Goal: Task Accomplishment & Management: Manage account settings

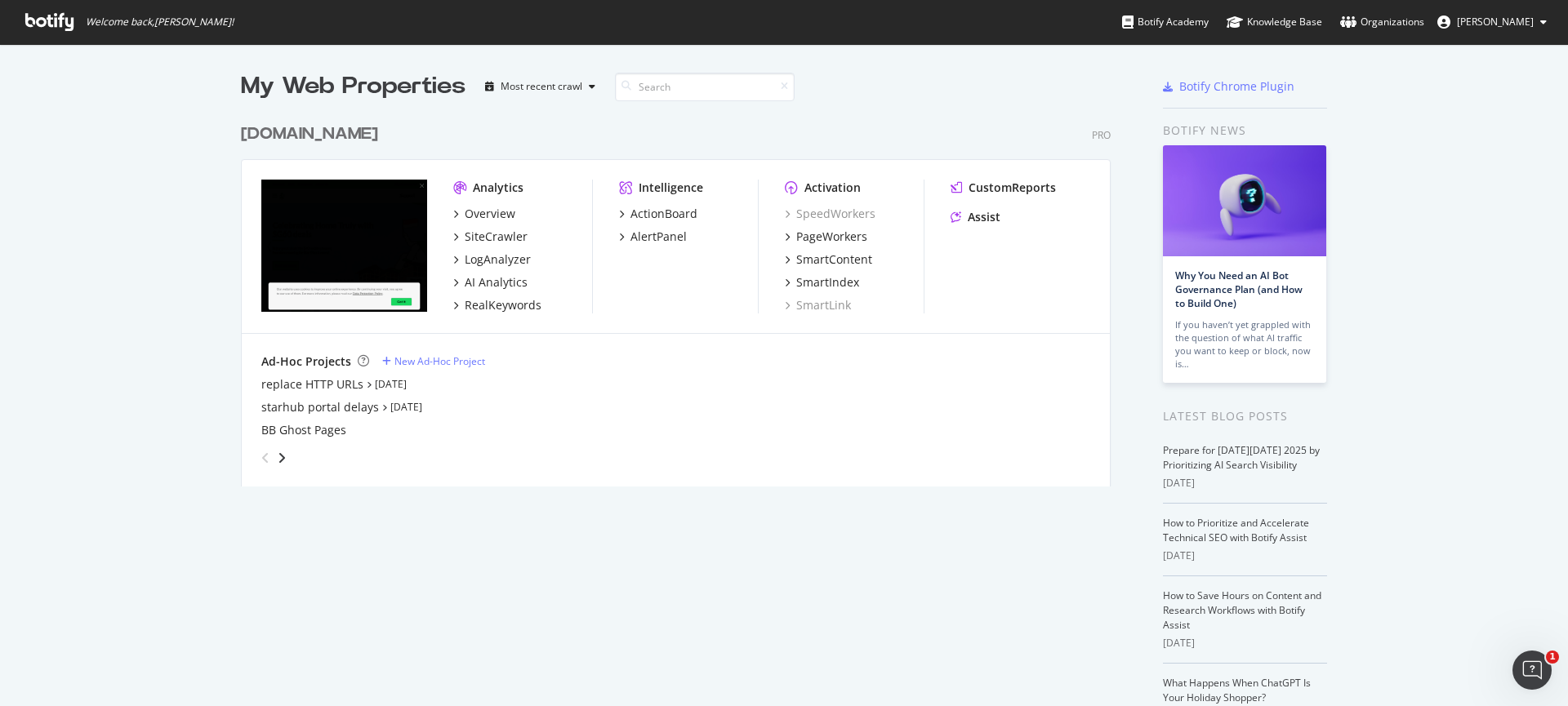
scroll to position [694, 1543]
click at [478, 210] on div "Overview" at bounding box center [490, 214] width 51 height 16
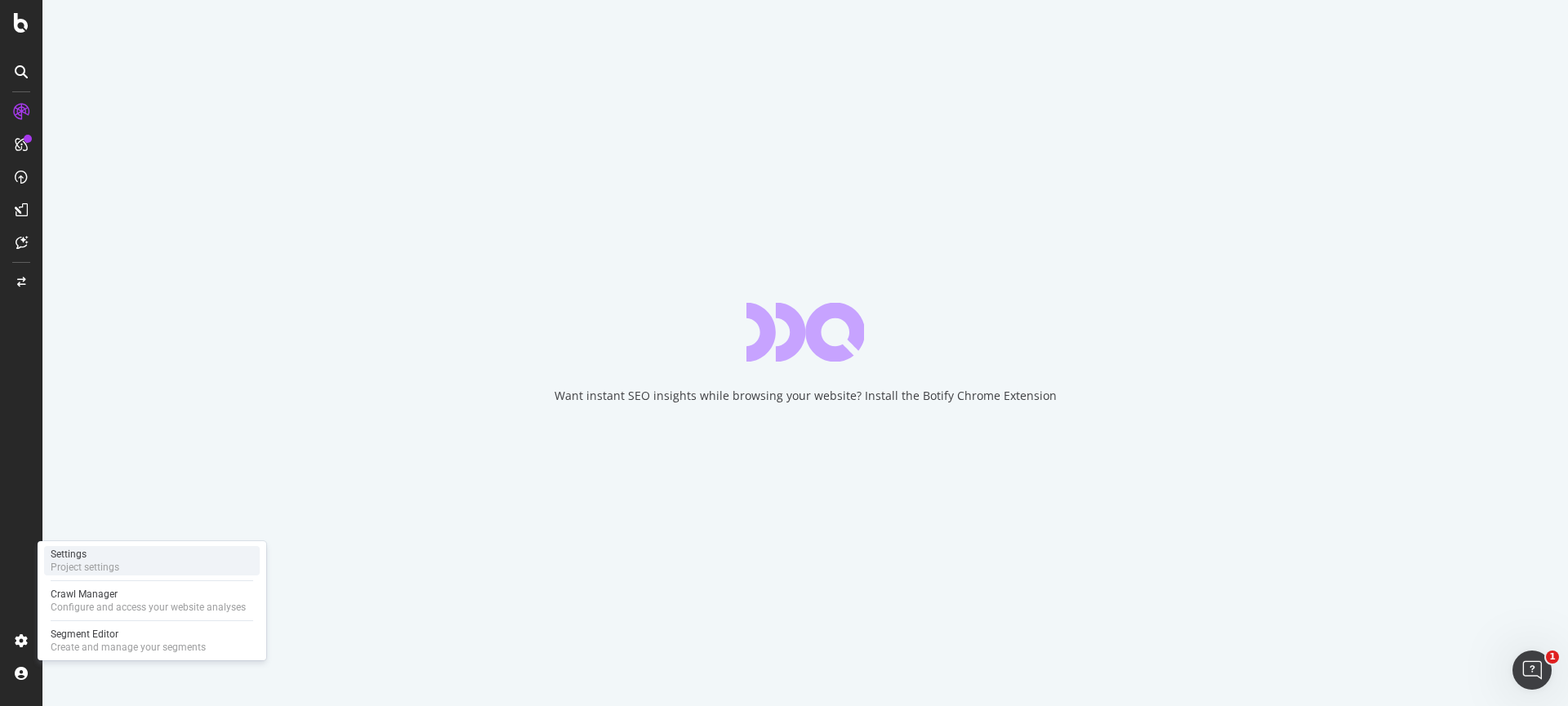
click at [196, 565] on div "Settings Project settings" at bounding box center [152, 561] width 215 height 30
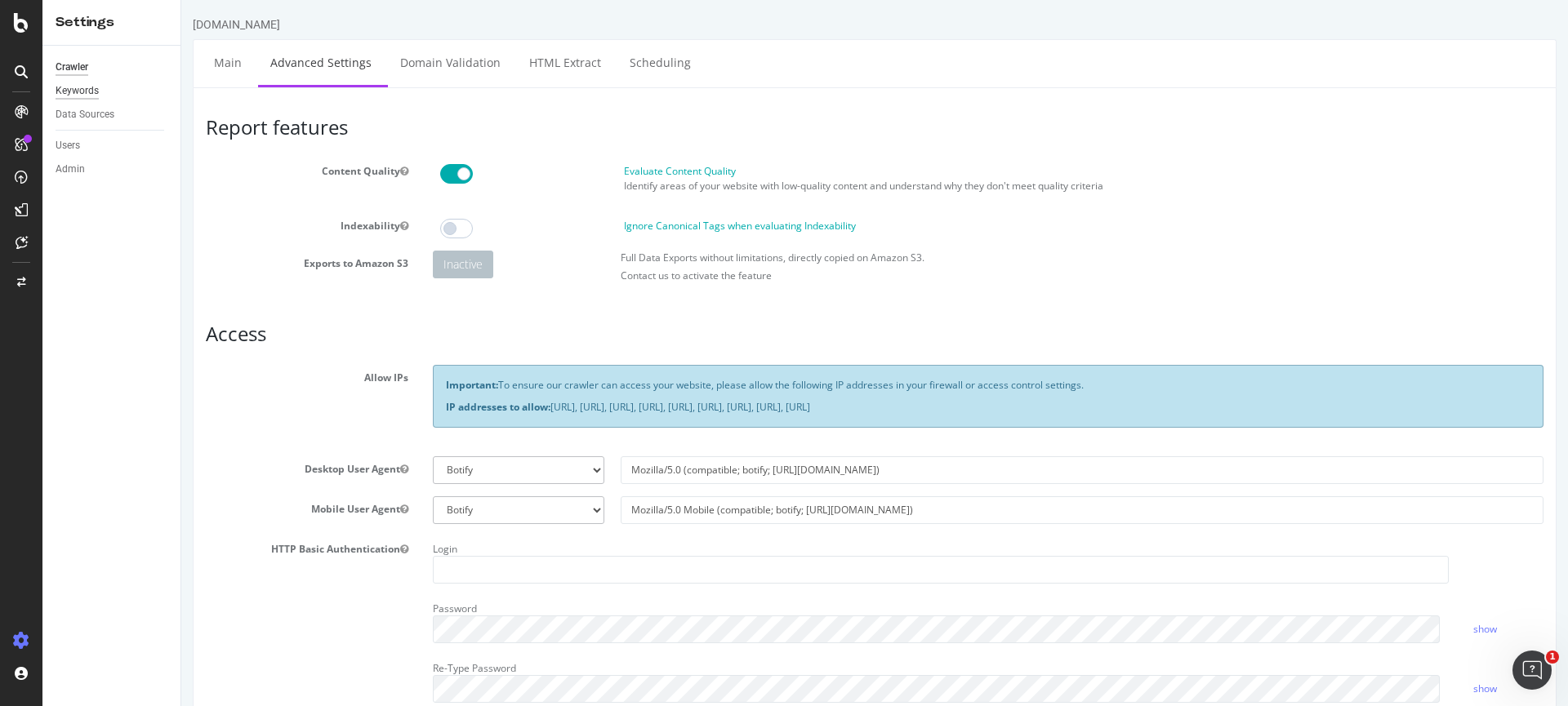
click at [77, 96] on div "Keywords" at bounding box center [77, 90] width 44 height 17
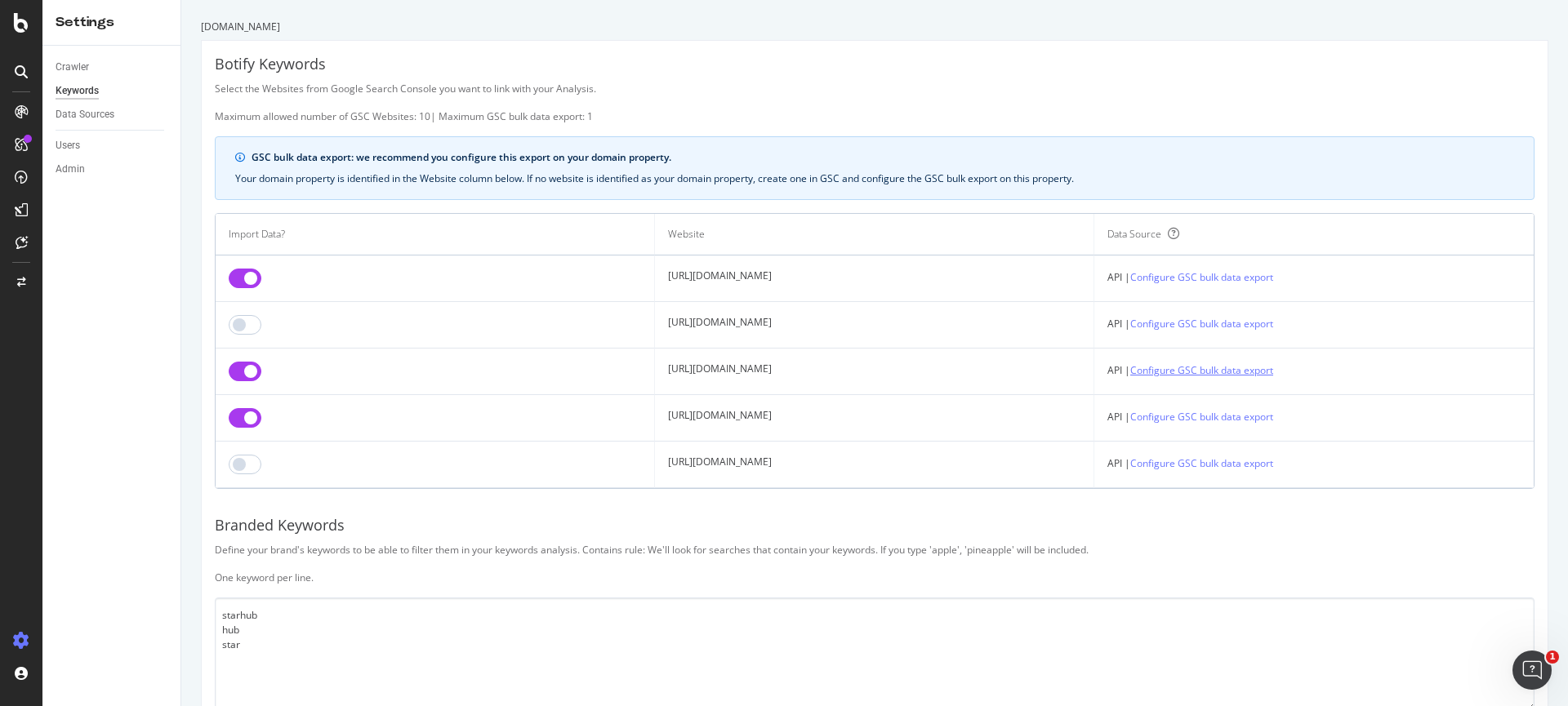
click at [1200, 373] on link "Configure GSC bulk data export" at bounding box center [1201, 370] width 143 height 17
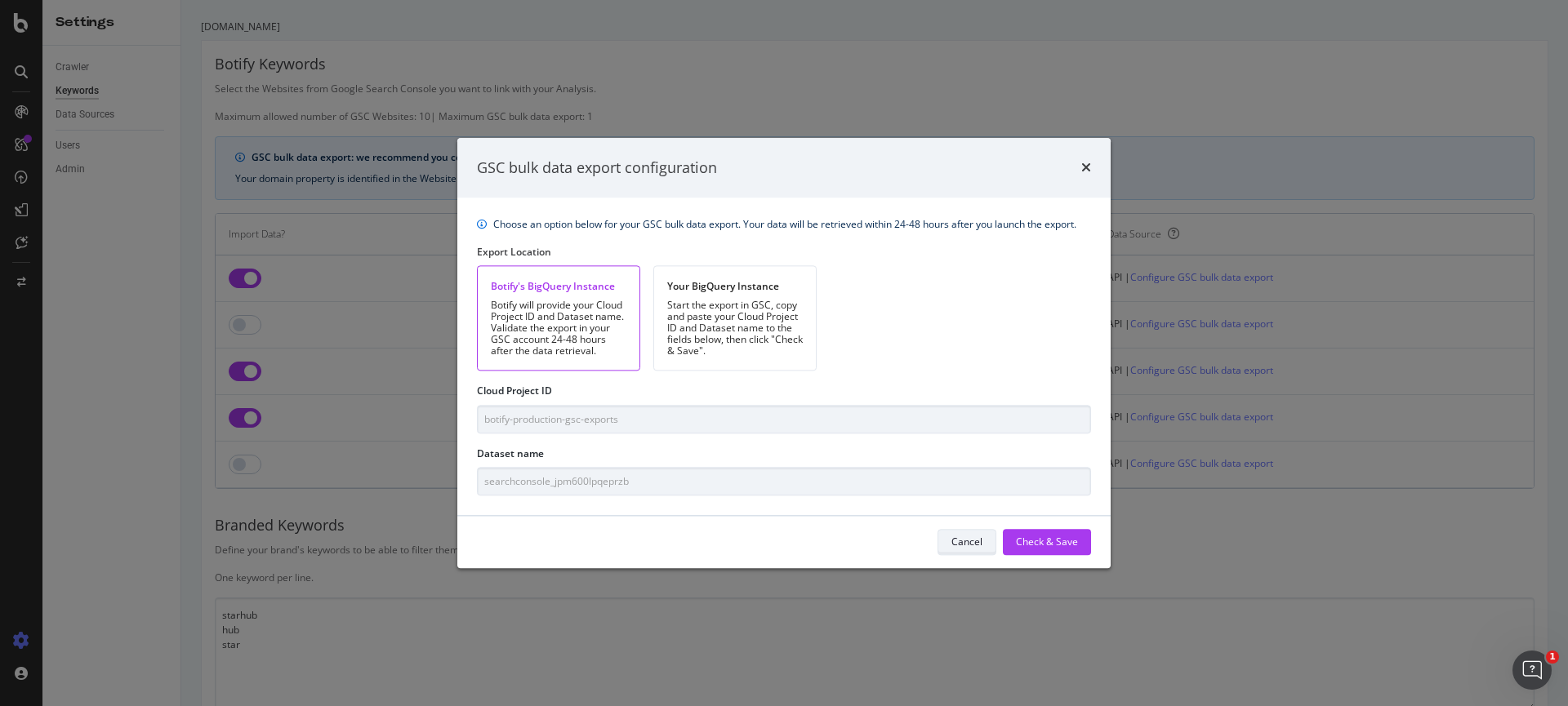
click at [974, 538] on div "Cancel" at bounding box center [967, 542] width 31 height 14
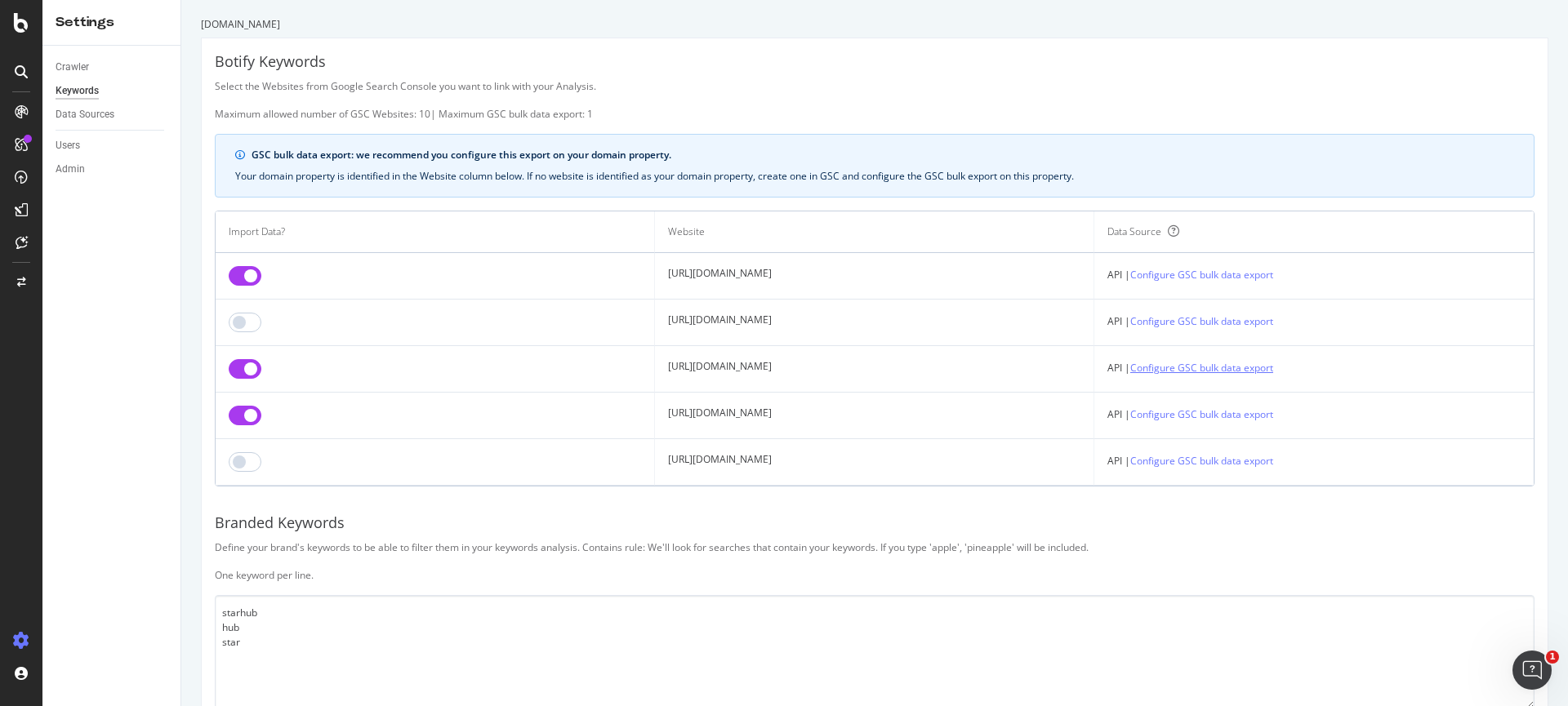
scroll to position [3, 0]
click at [1200, 365] on link "Configure GSC bulk data export" at bounding box center [1201, 367] width 143 height 17
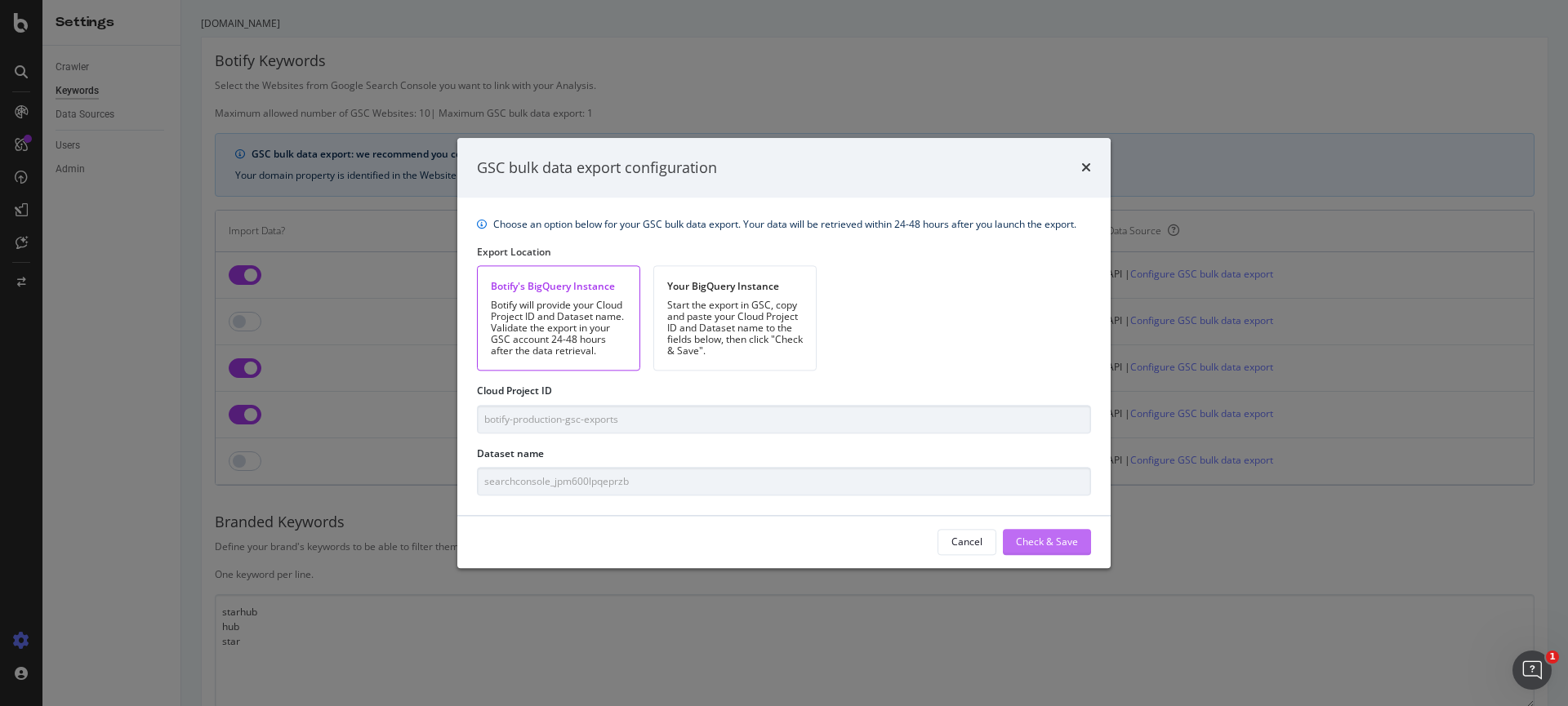
click at [1046, 544] on div "Check & Save" at bounding box center [1047, 542] width 62 height 14
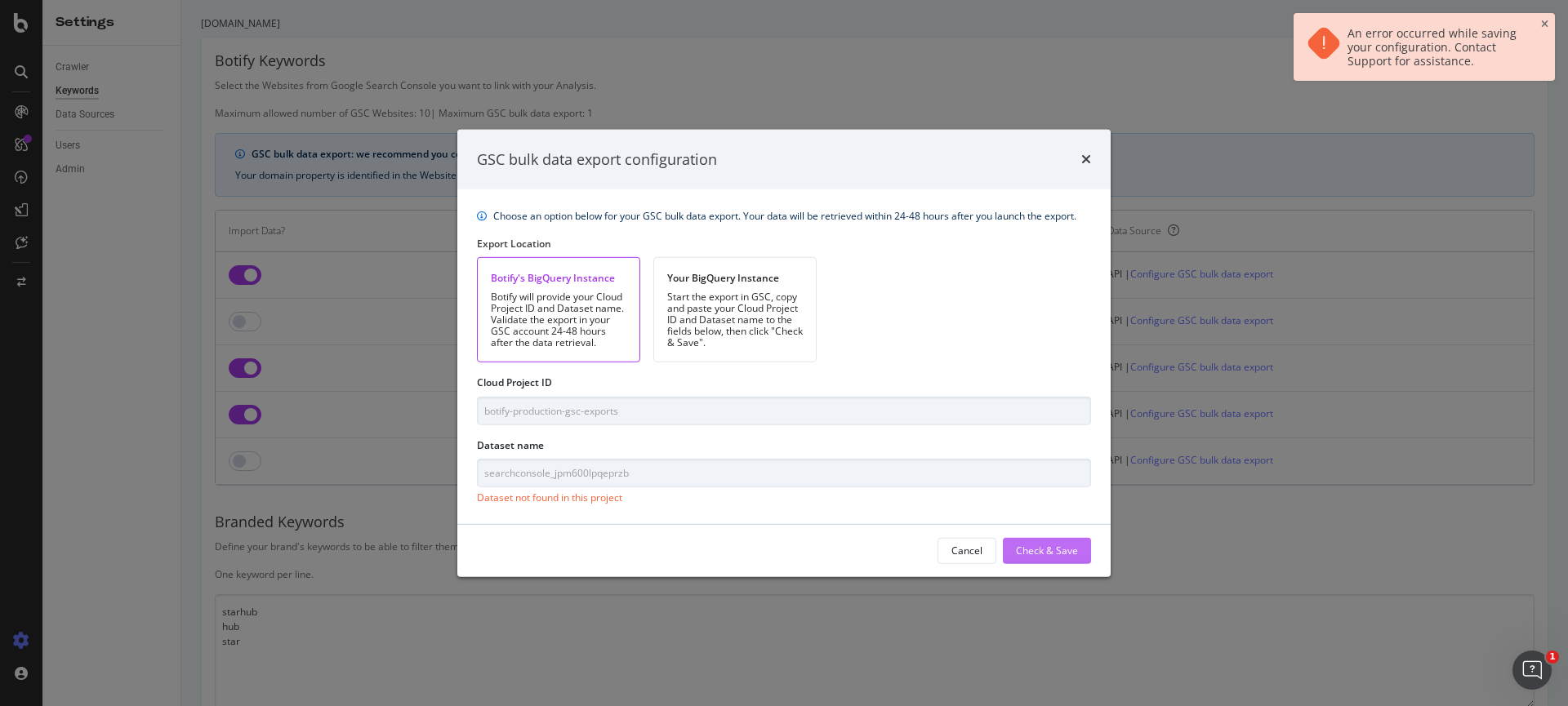
click at [1054, 562] on div "Check & Save" at bounding box center [1047, 551] width 62 height 25
drag, startPoint x: 975, startPoint y: 549, endPoint x: 971, endPoint y: 363, distance: 186.0
click at [971, 363] on div "GSC bulk data export configuration Choose an option below for your GSC bulk dat…" at bounding box center [783, 353] width 653 height 447
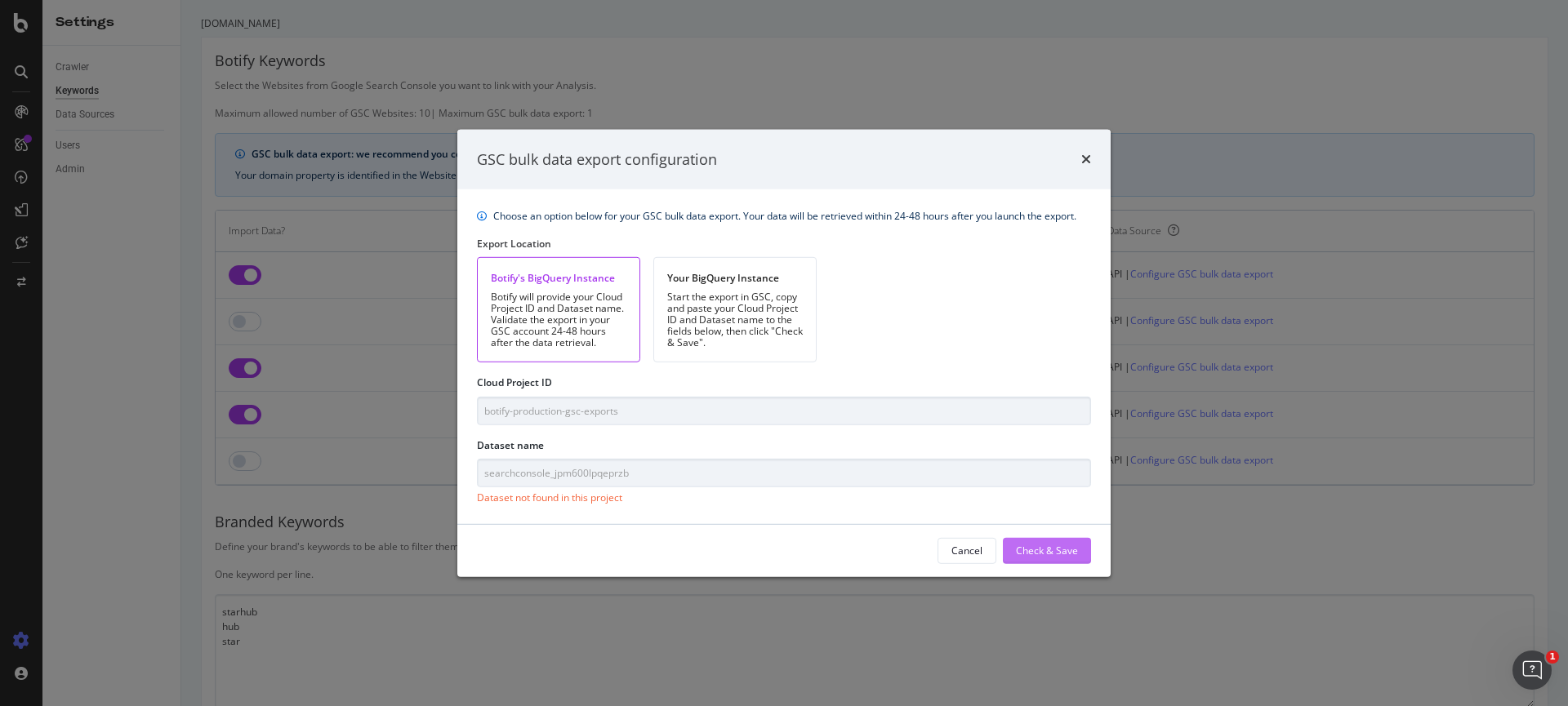
click at [1061, 541] on div "Check & Save" at bounding box center [1047, 551] width 62 height 25
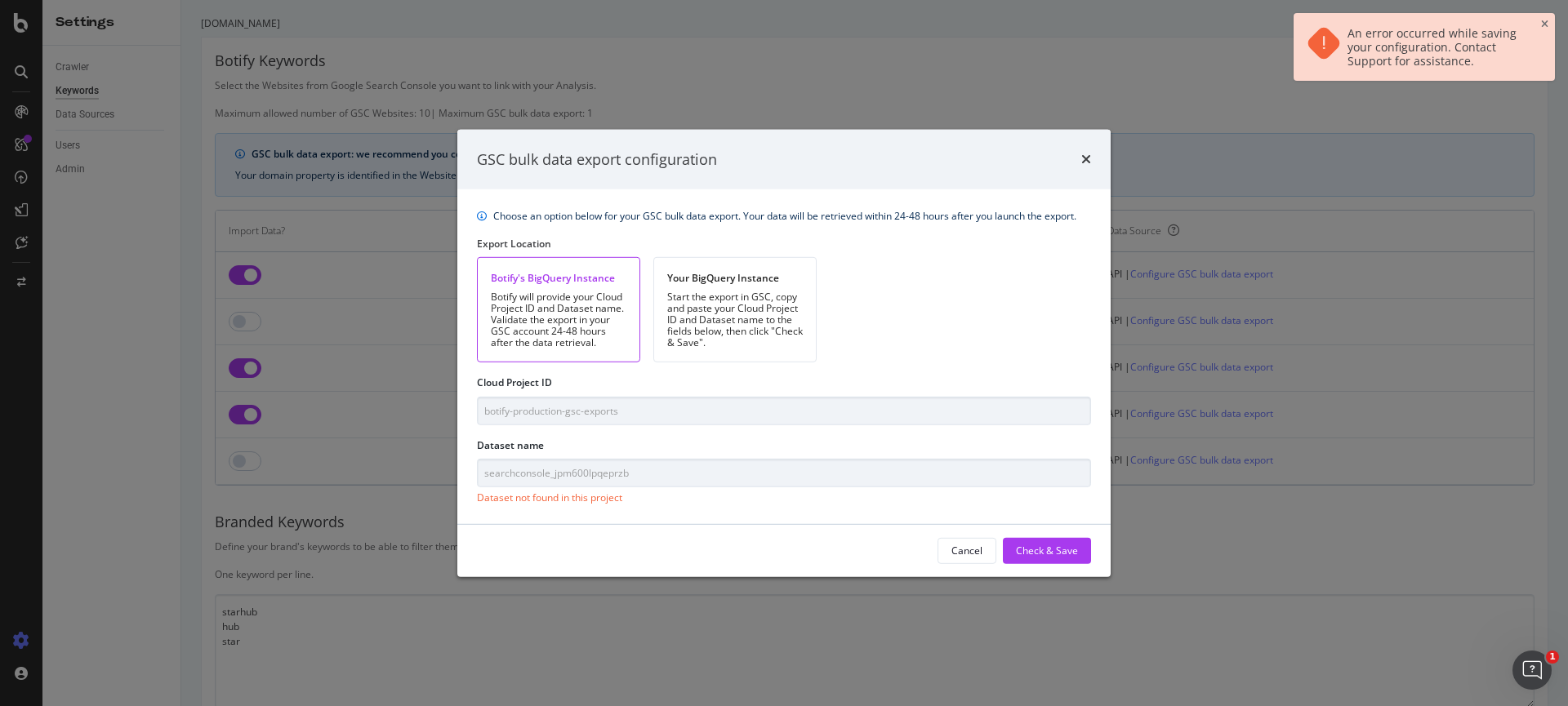
click at [938, 544] on div "Cancel Check & Save" at bounding box center [783, 551] width 614 height 26
click at [952, 544] on button "Cancel" at bounding box center [967, 551] width 59 height 26
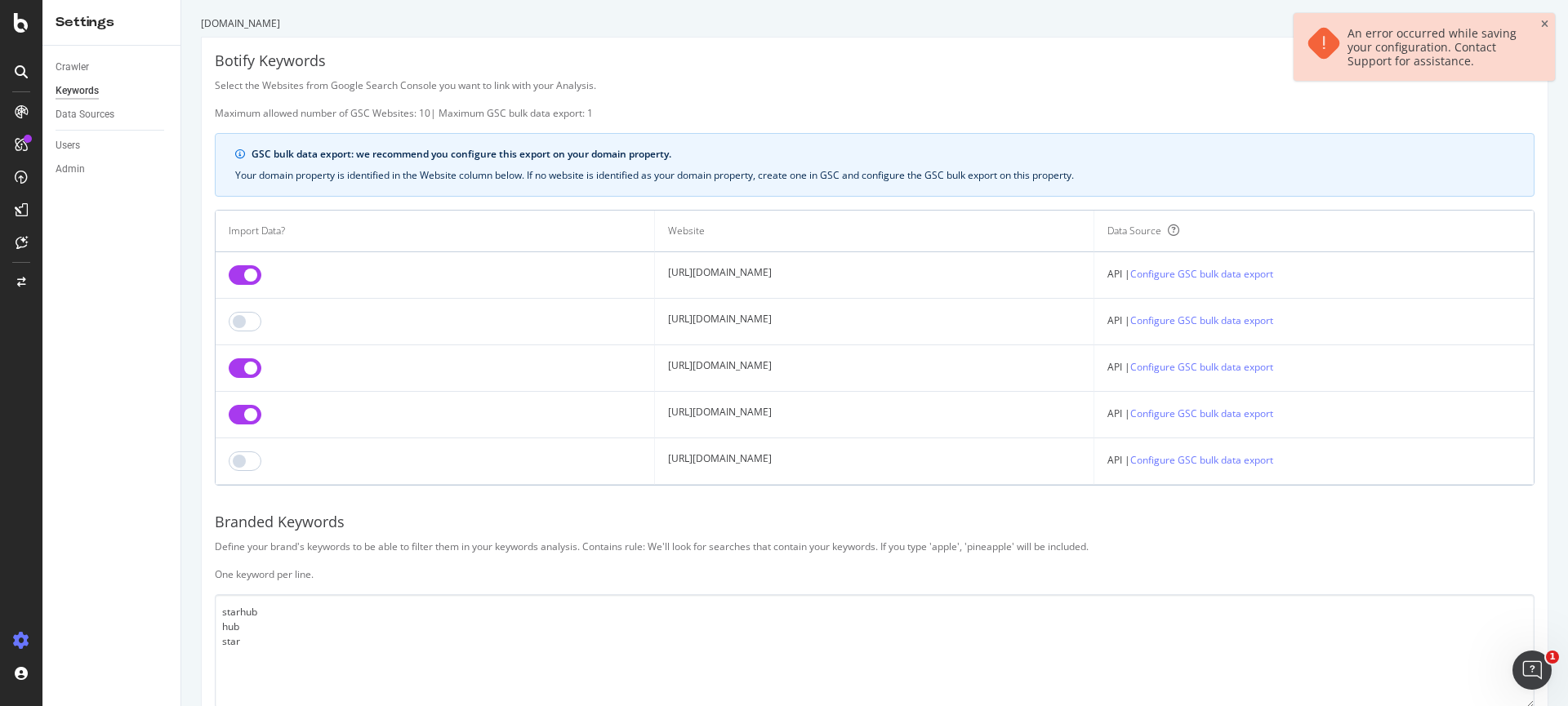
click at [1200, 39] on div "An error occurred while saving your configuration. Contact Support for assistan…" at bounding box center [1436, 47] width 178 height 42
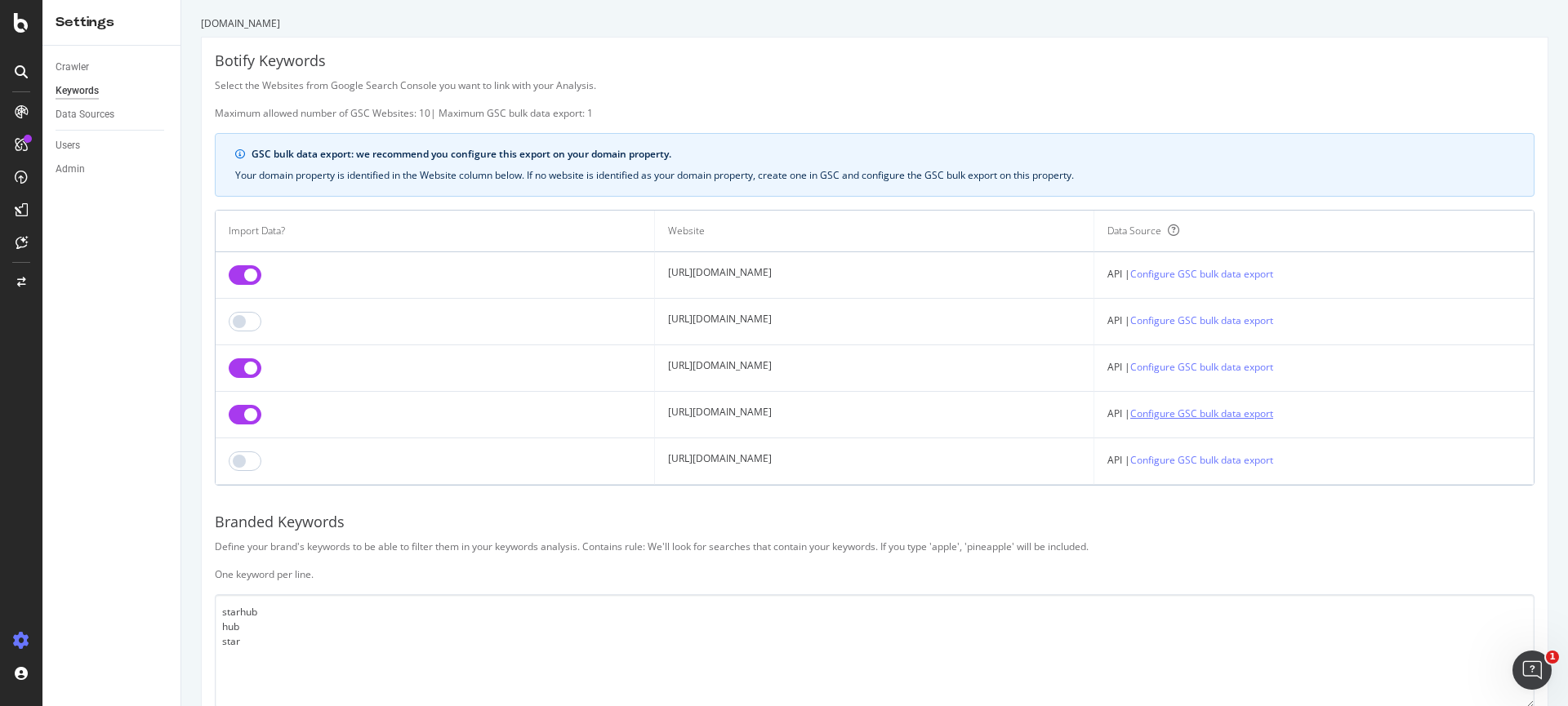
click at [1200, 411] on link "Configure GSC bulk data export" at bounding box center [1201, 413] width 143 height 17
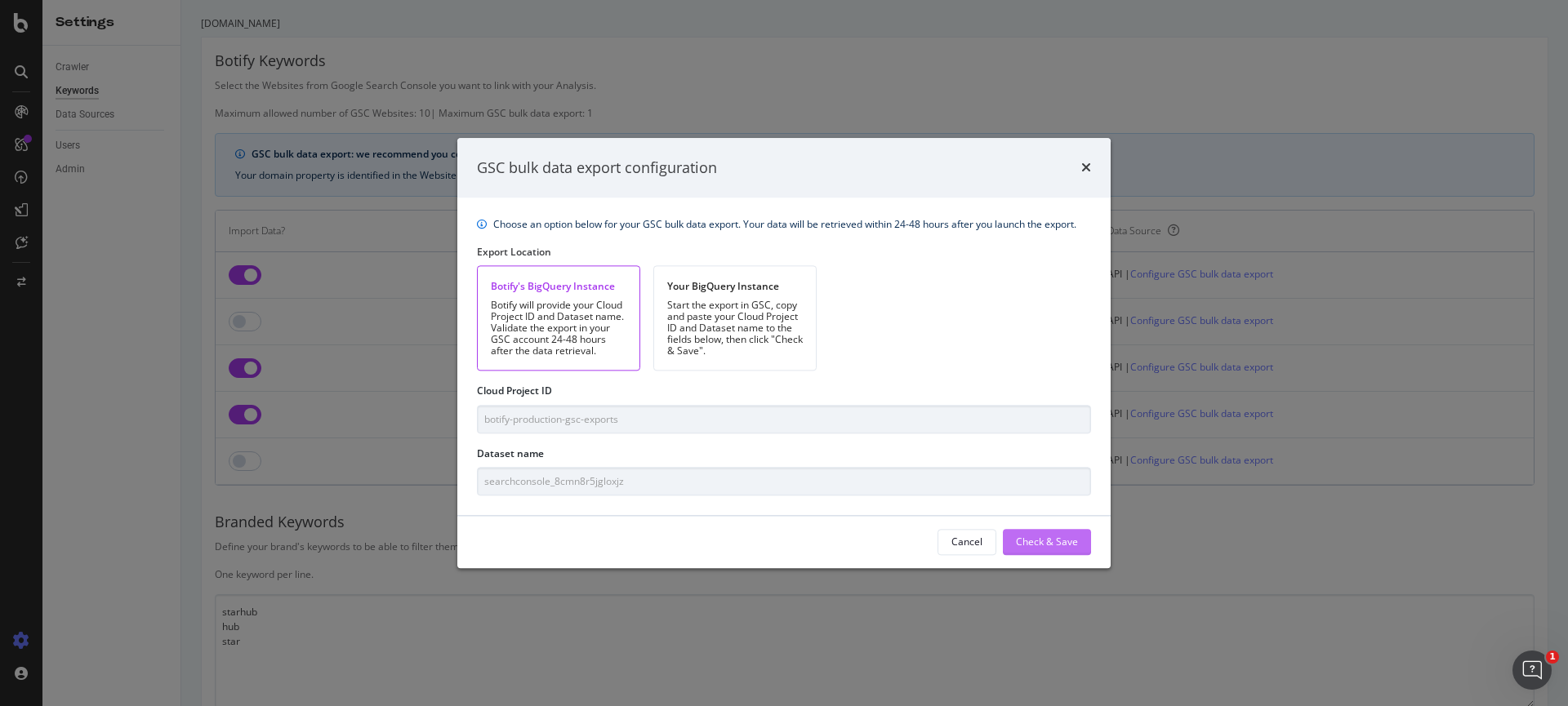
click at [1052, 543] on div "Check & Save" at bounding box center [1047, 542] width 62 height 14
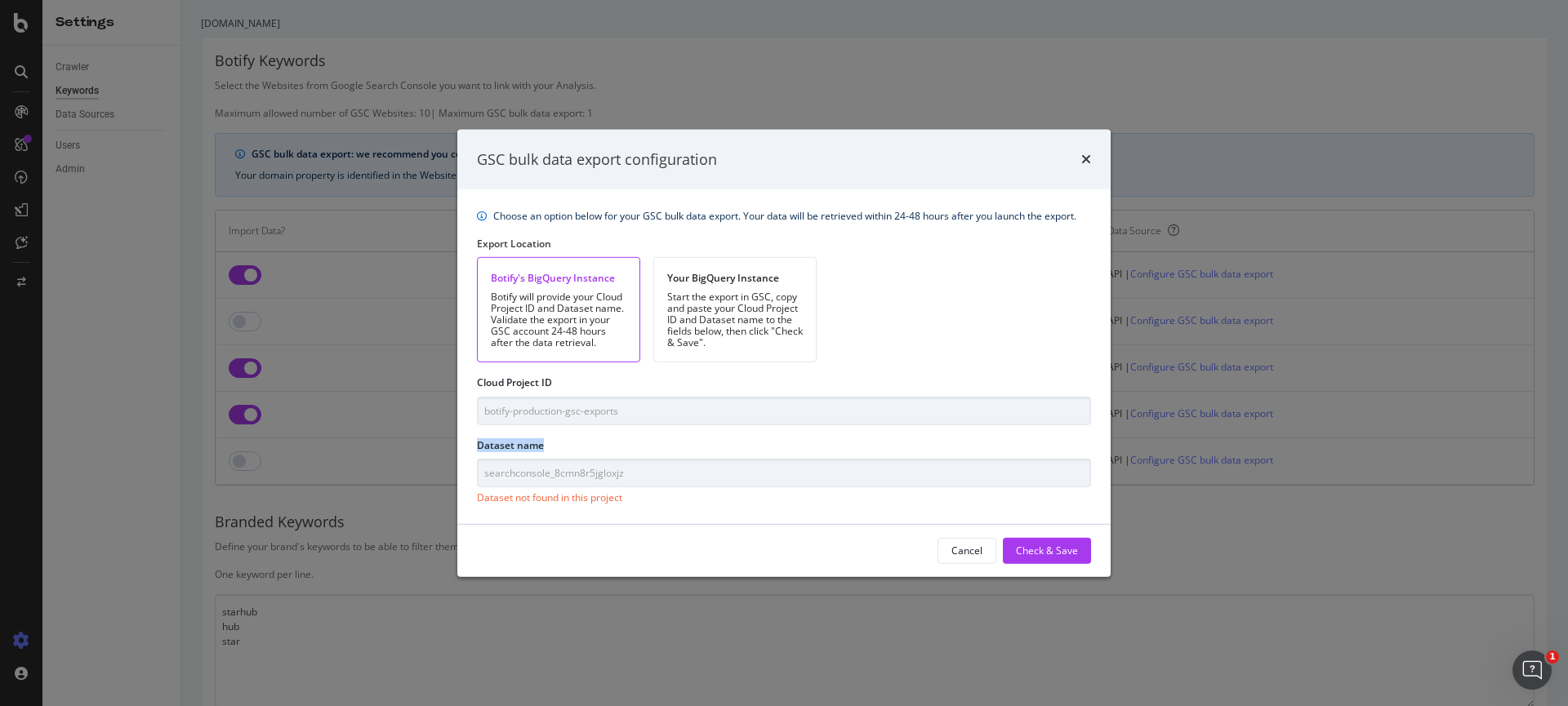
drag, startPoint x: 654, startPoint y: 429, endPoint x: 508, endPoint y: 421, distance: 146.2
click at [484, 427] on div "Choose an option below for your GSC bulk data export. Your data will be retriev…" at bounding box center [783, 357] width 653 height 335
click at [1079, 152] on div "GSC bulk data export configuration" at bounding box center [783, 159] width 614 height 21
click at [1086, 156] on icon "times" at bounding box center [1086, 159] width 10 height 13
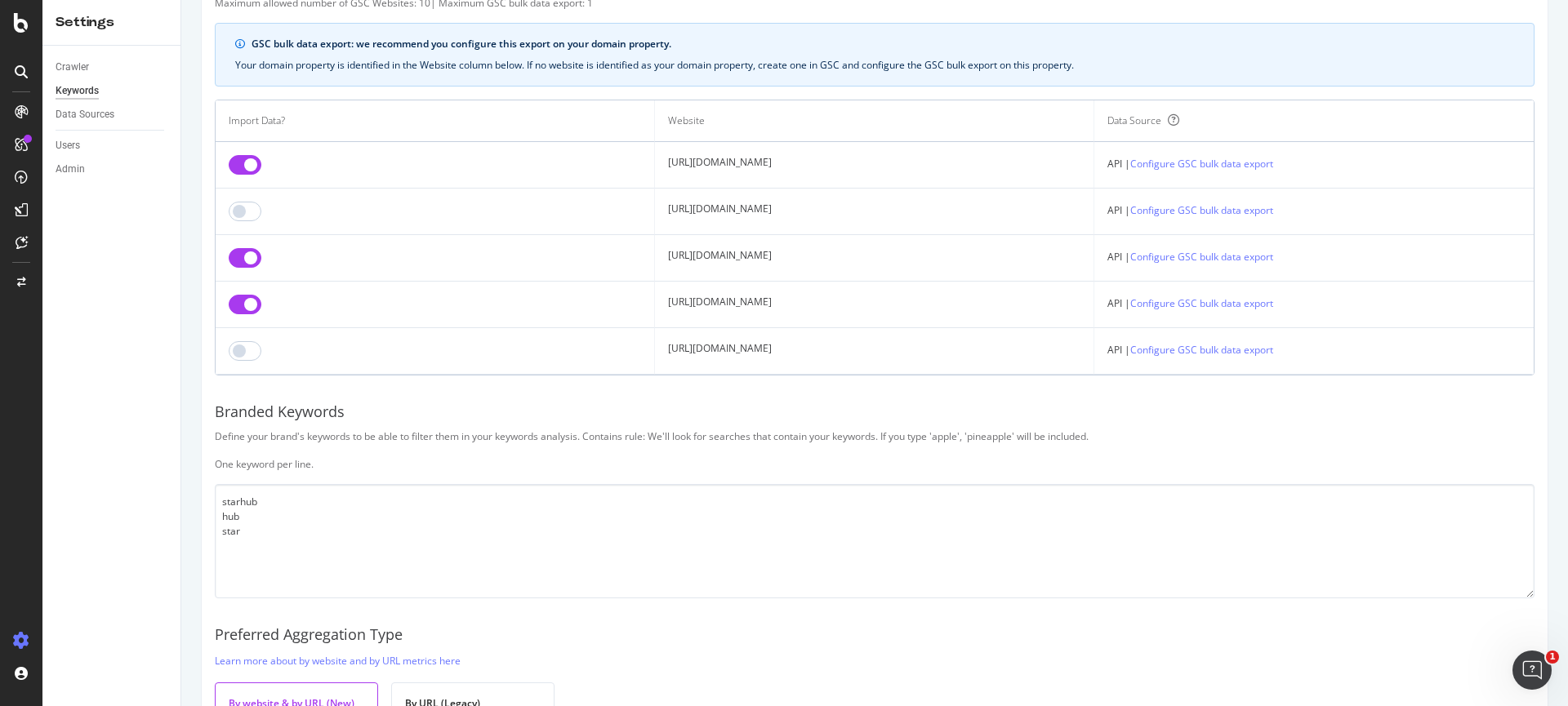
scroll to position [120, 0]
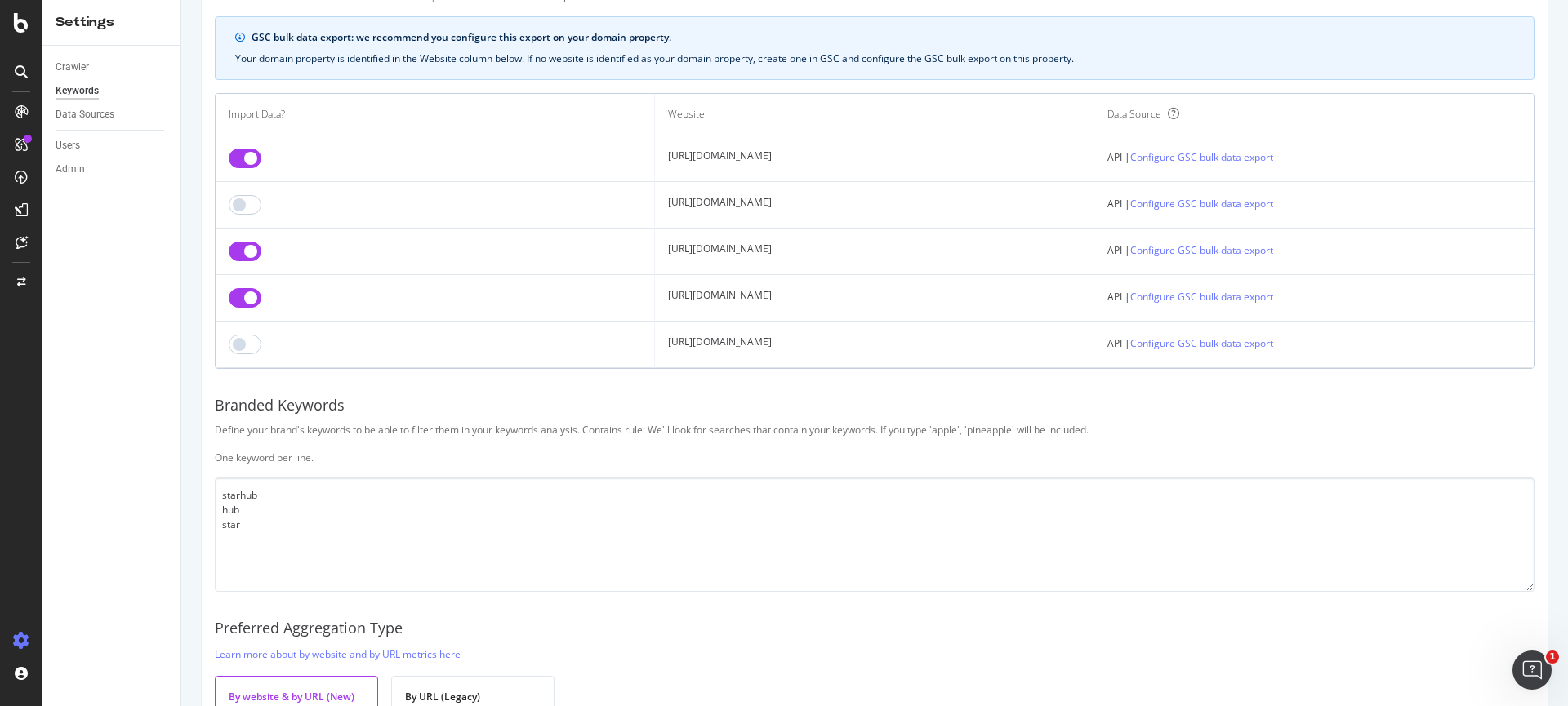
click at [129, 427] on div "Crawler Keywords Data Sources Users Admin" at bounding box center [112, 376] width 138 height 661
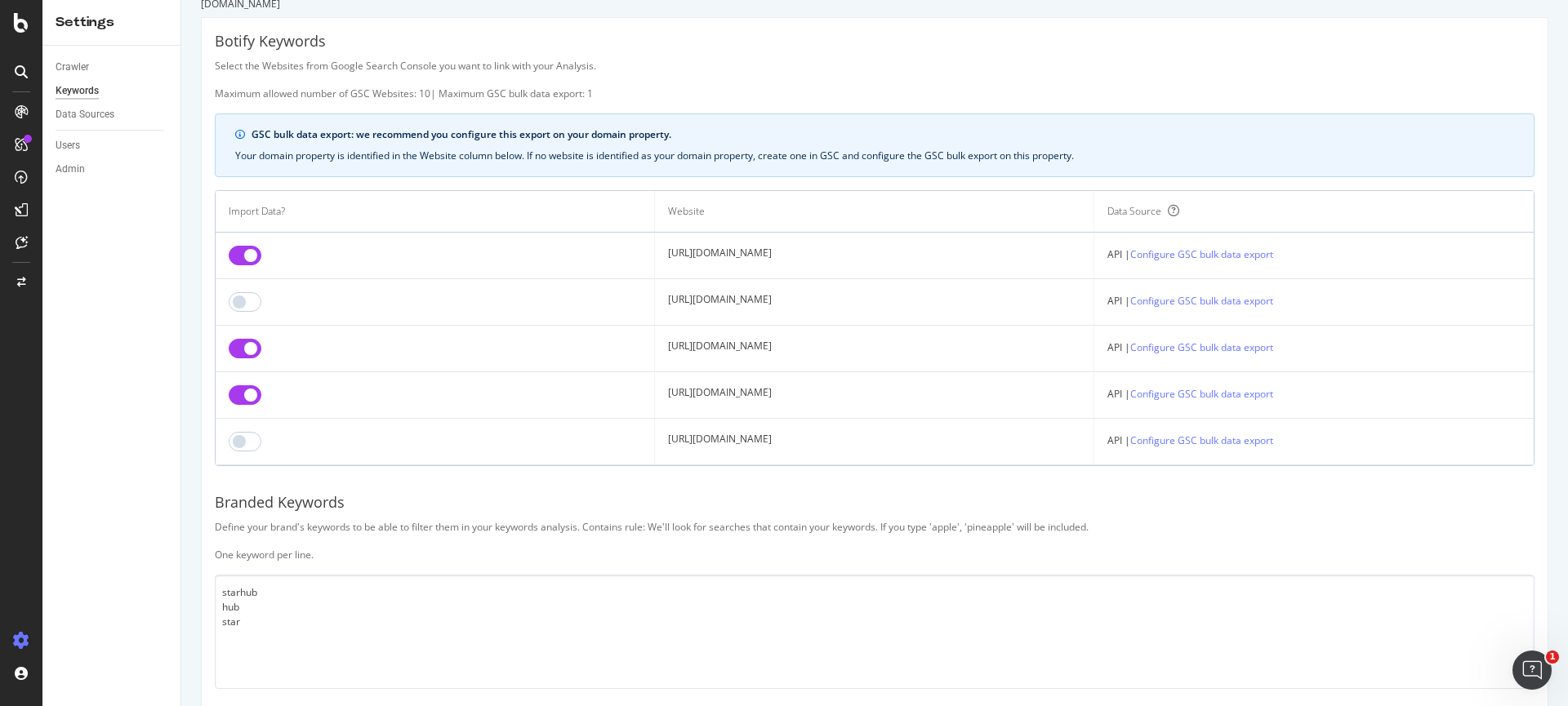
scroll to position [0, 0]
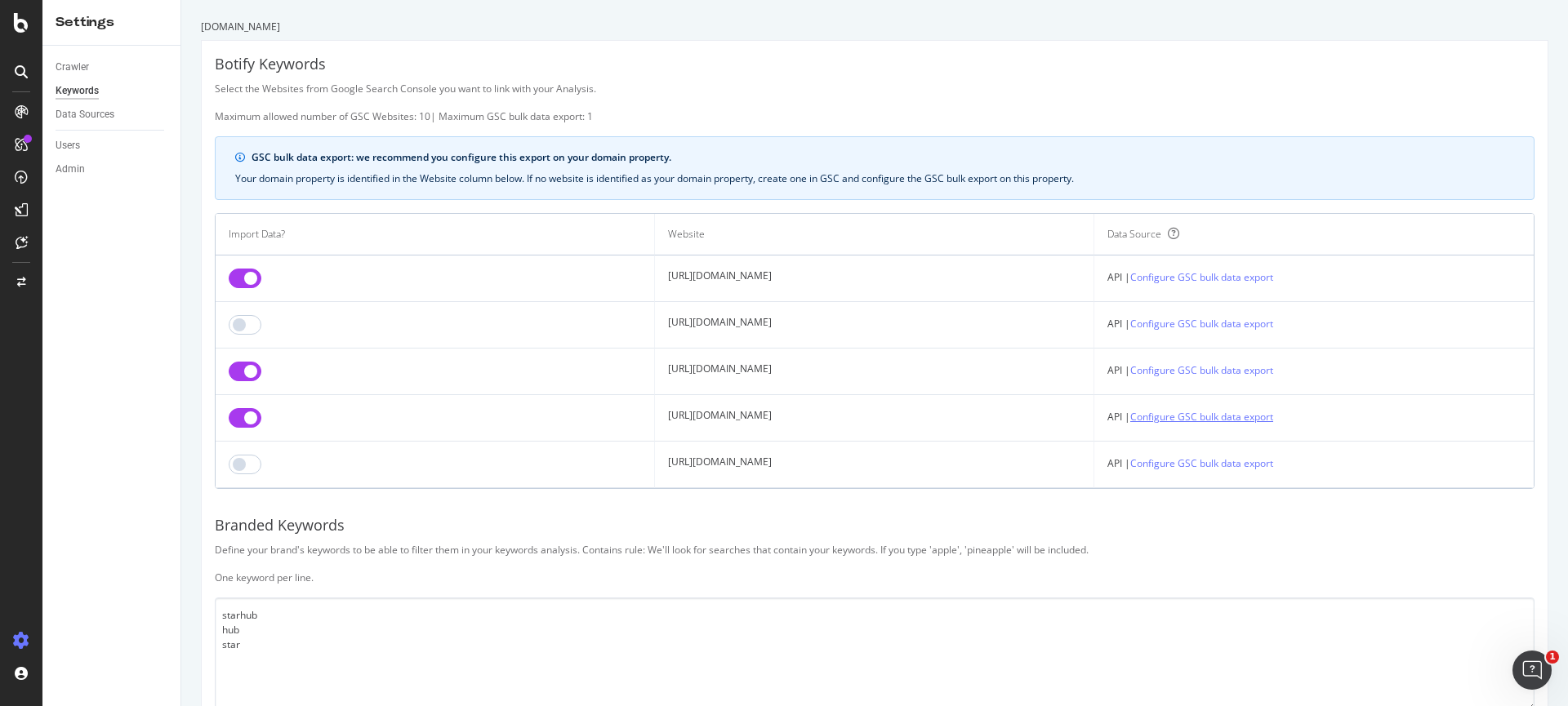
click at [1200, 422] on link "Configure GSC bulk data export" at bounding box center [1201, 417] width 143 height 17
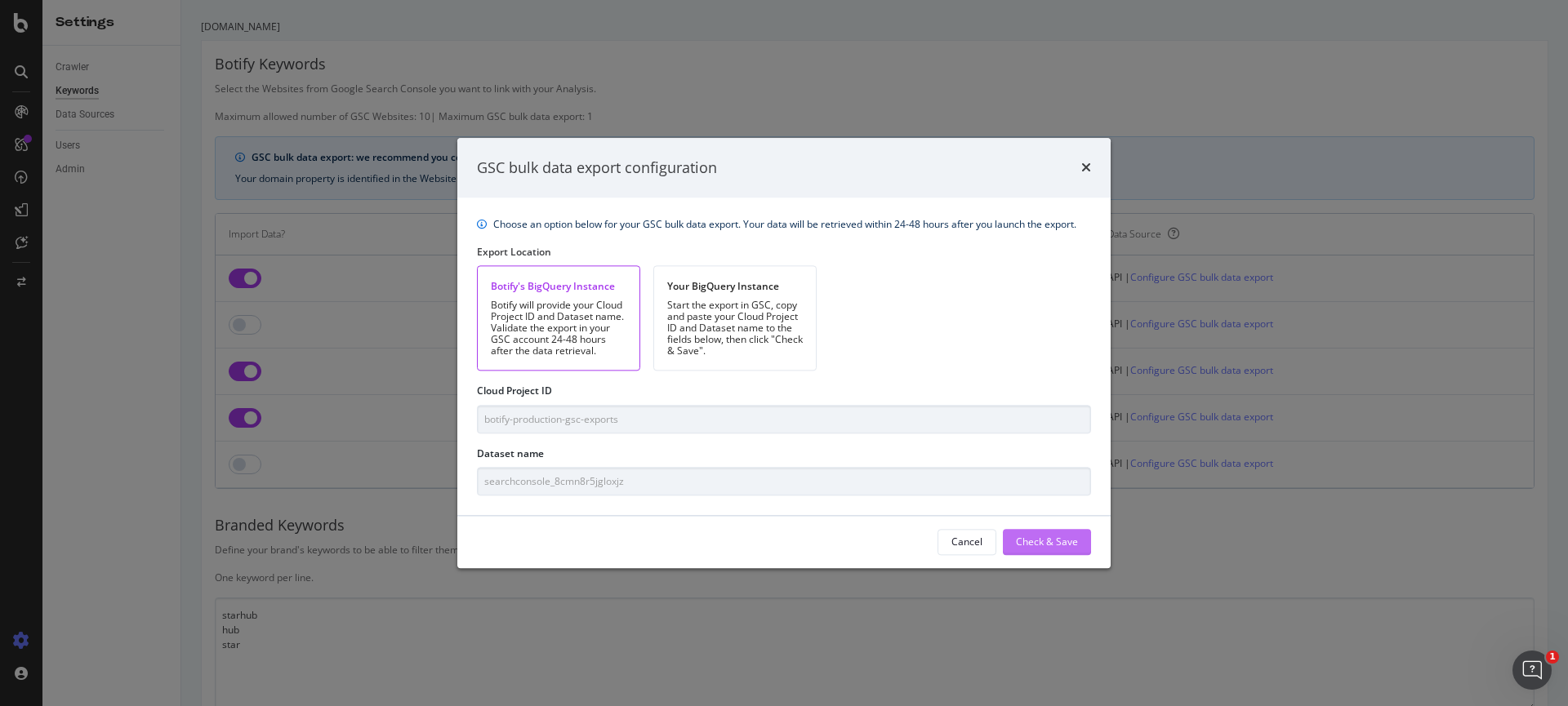
click at [1052, 543] on div "Check & Save" at bounding box center [1047, 542] width 62 height 14
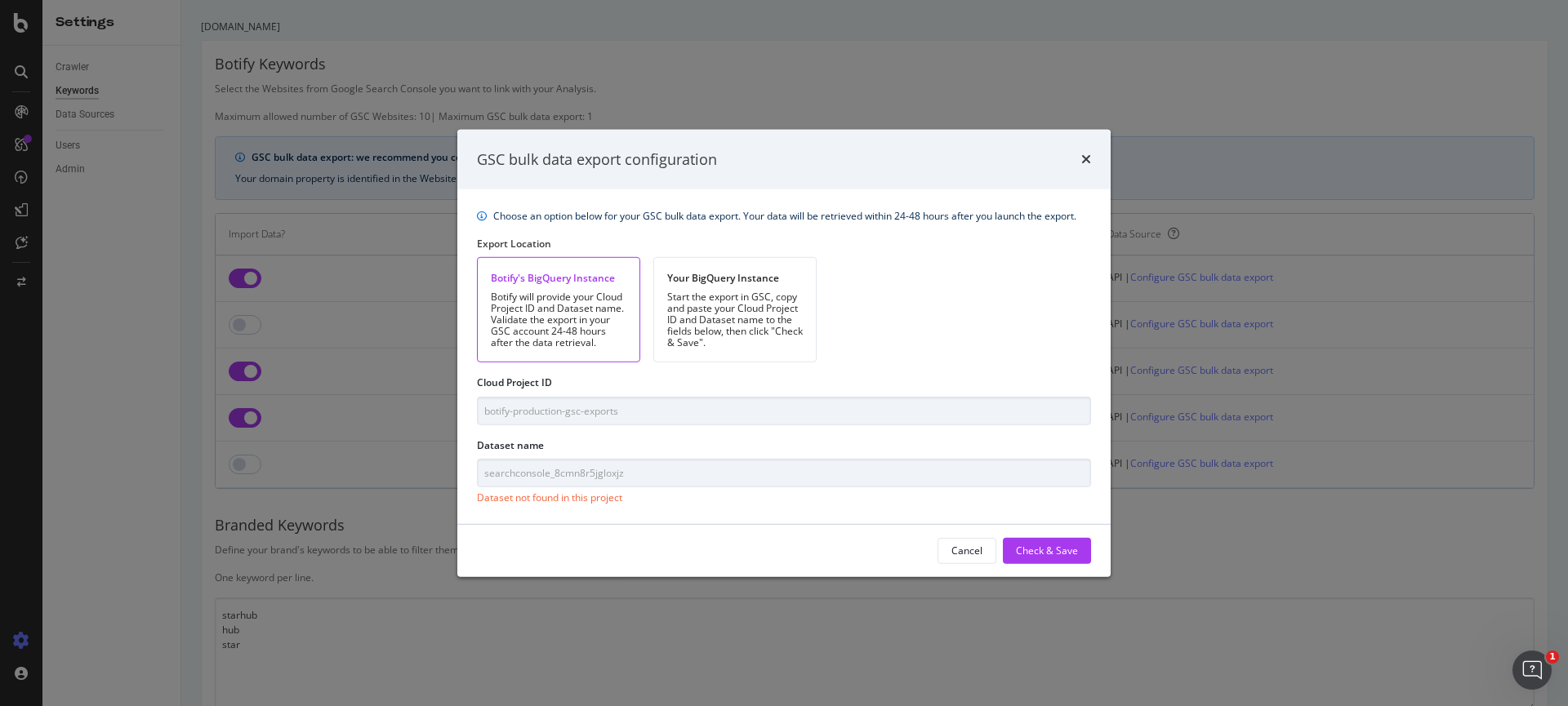
click at [782, 425] on div "Choose an option below for your GSC bulk data export. Your data will be retriev…" at bounding box center [783, 357] width 653 height 335
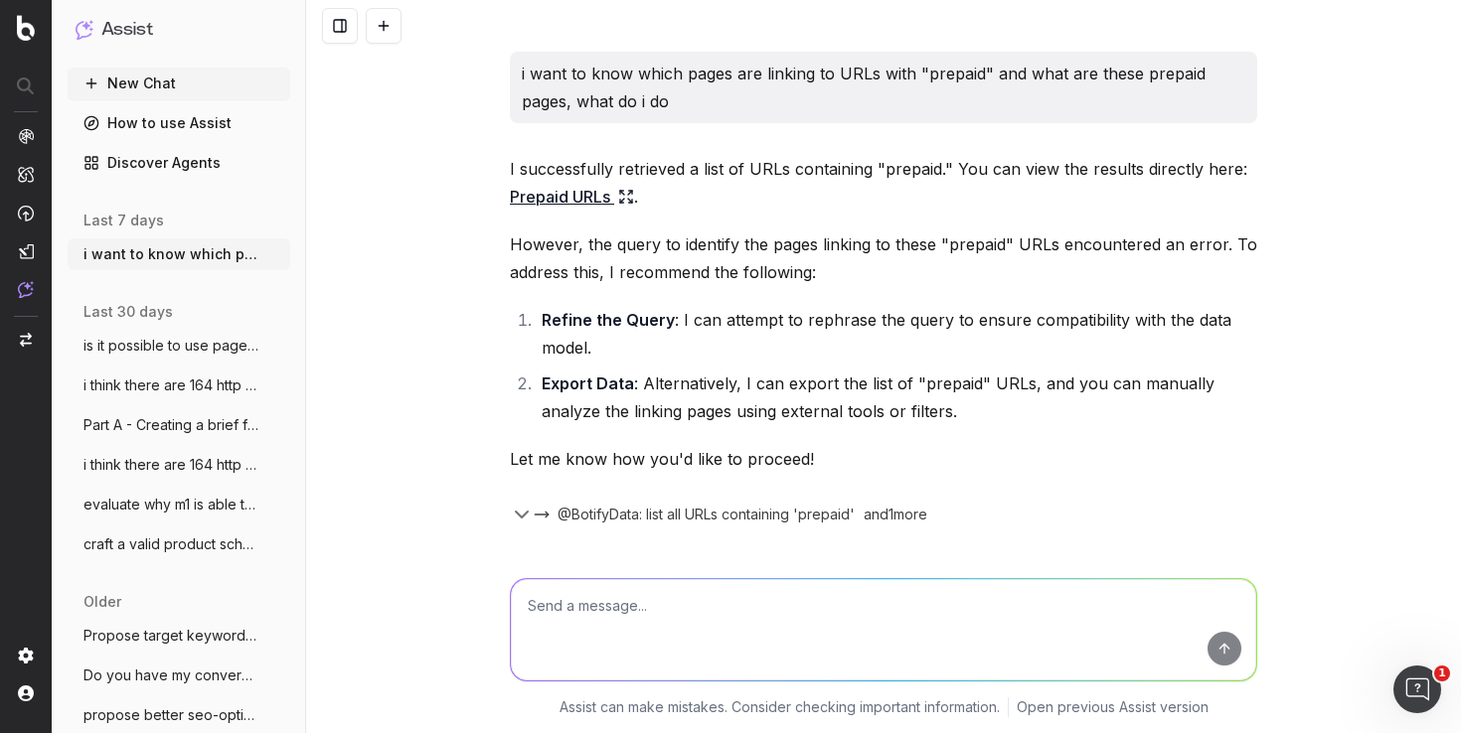
scroll to position [8631, 0]
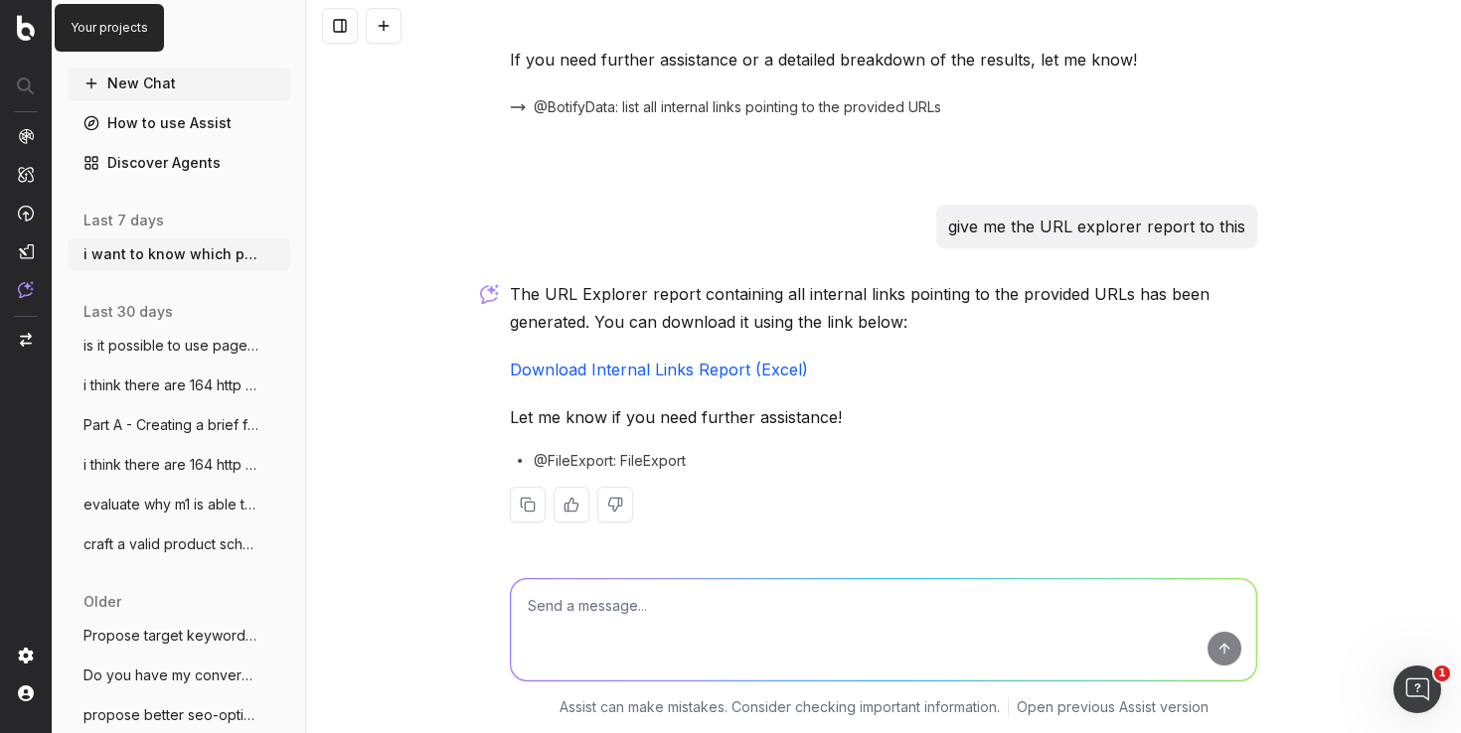
click at [21, 29] on img at bounding box center [26, 28] width 18 height 26
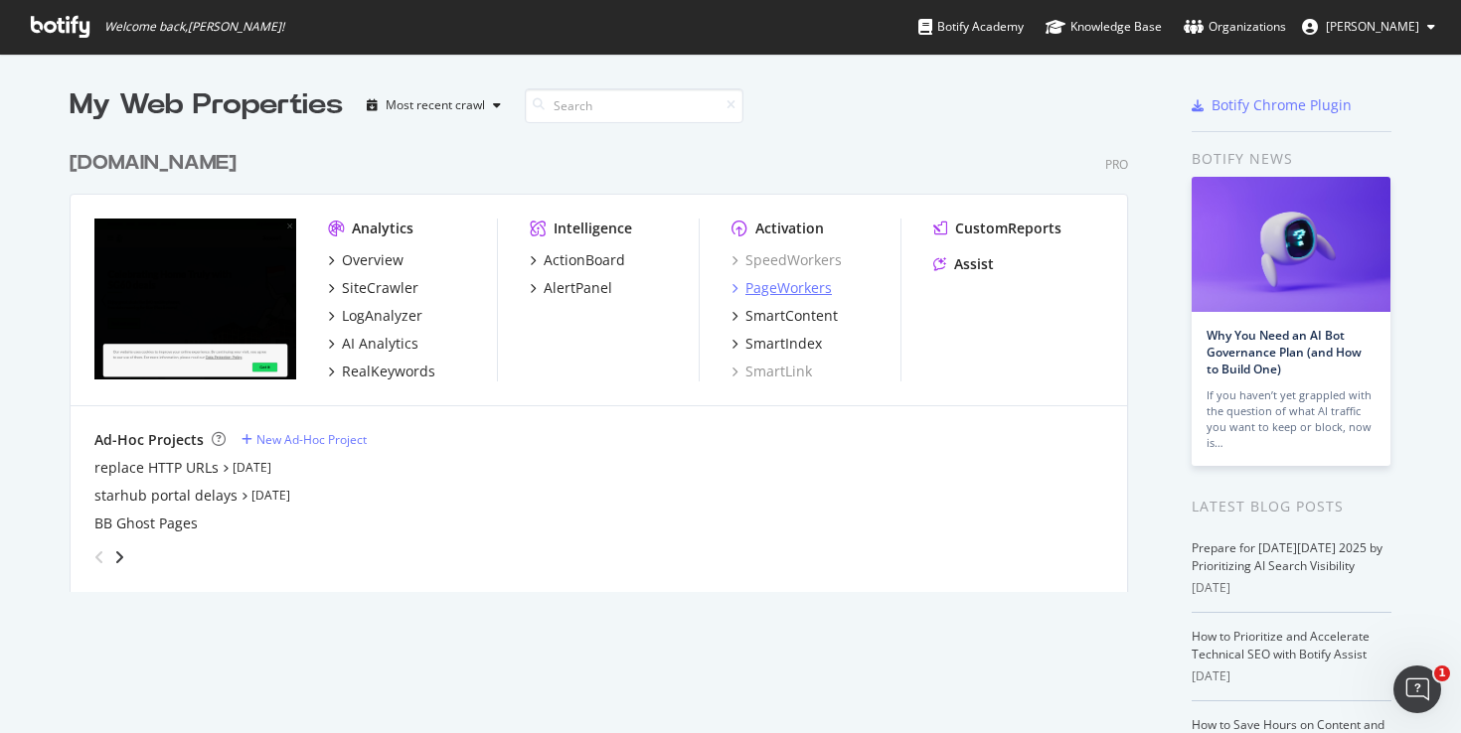
click at [804, 293] on div "PageWorkers" at bounding box center [788, 288] width 86 height 20
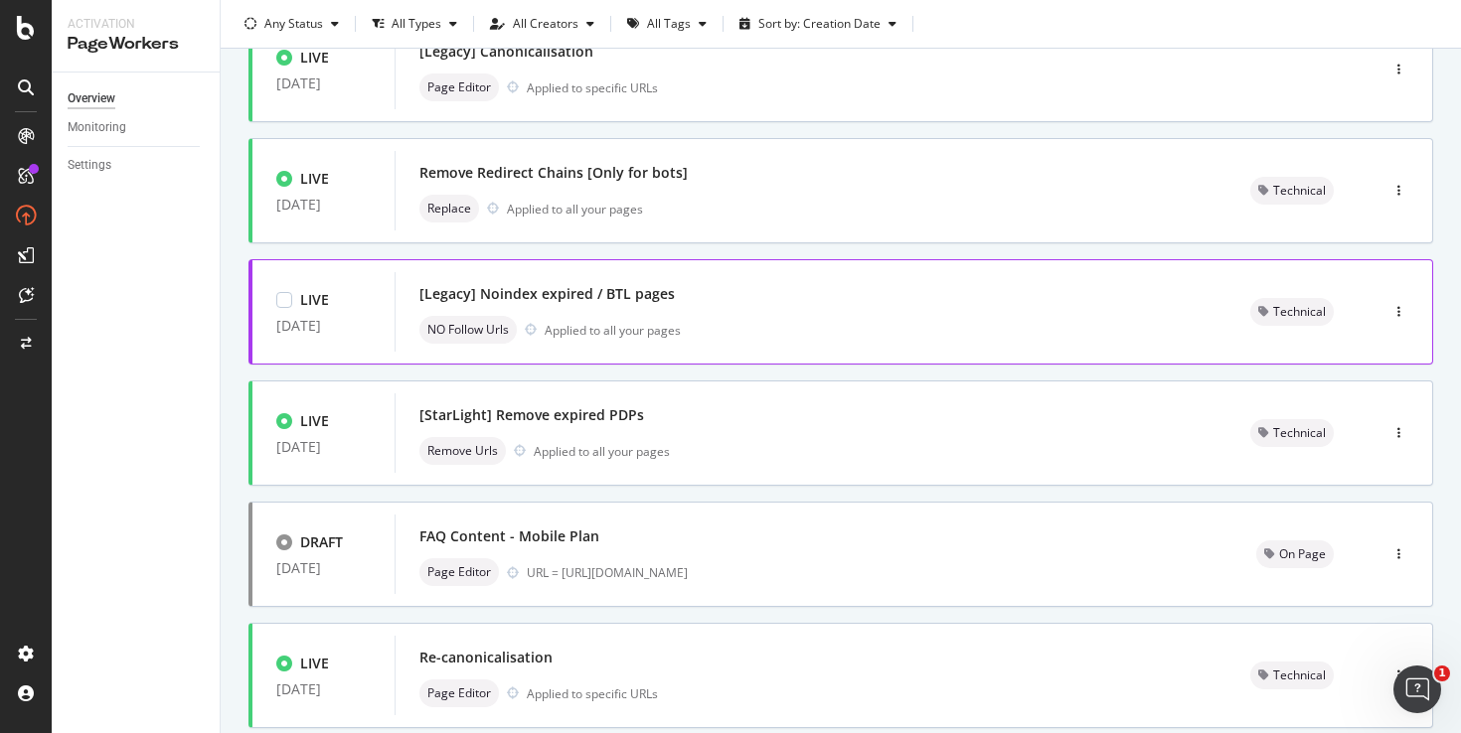
scroll to position [206, 0]
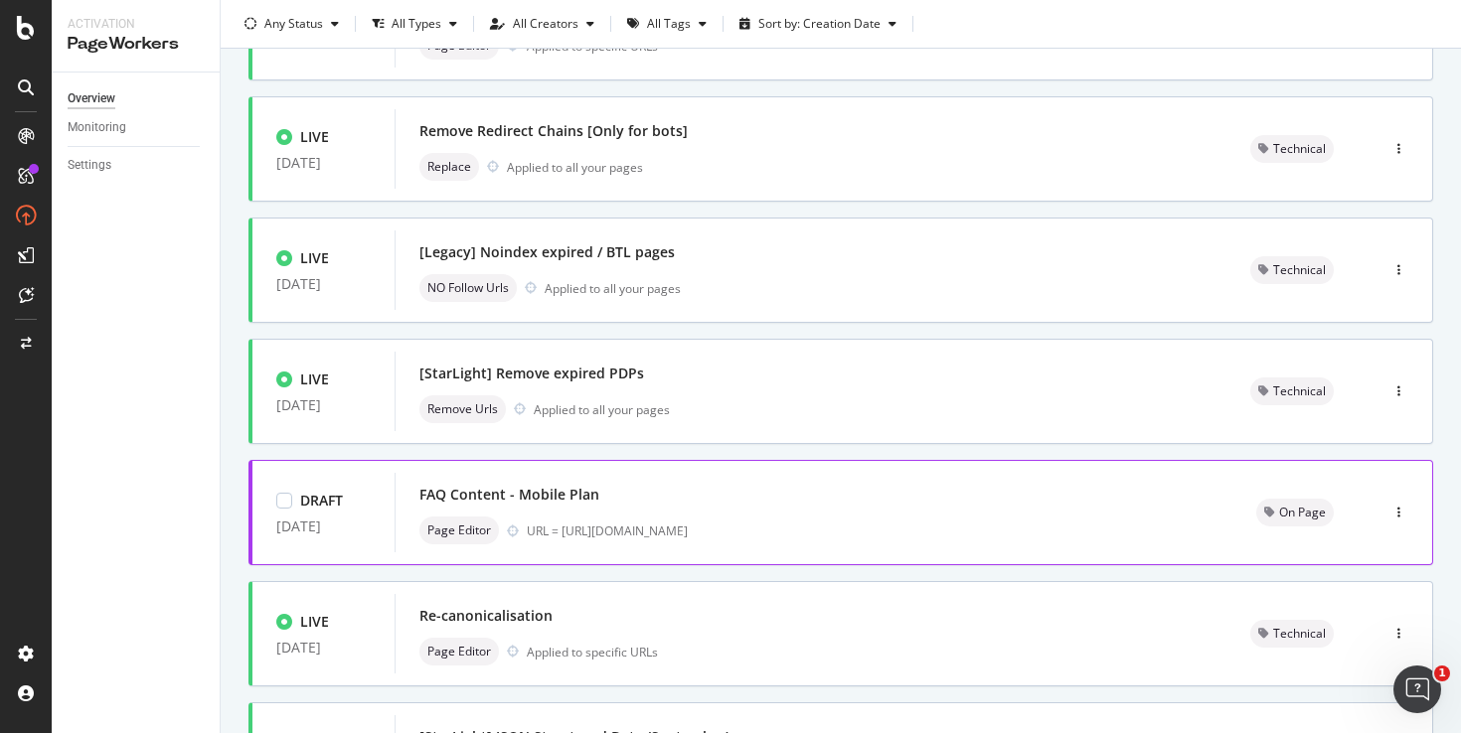
click at [632, 488] on div "FAQ Content - Mobile Plan" at bounding box center [813, 495] width 789 height 28
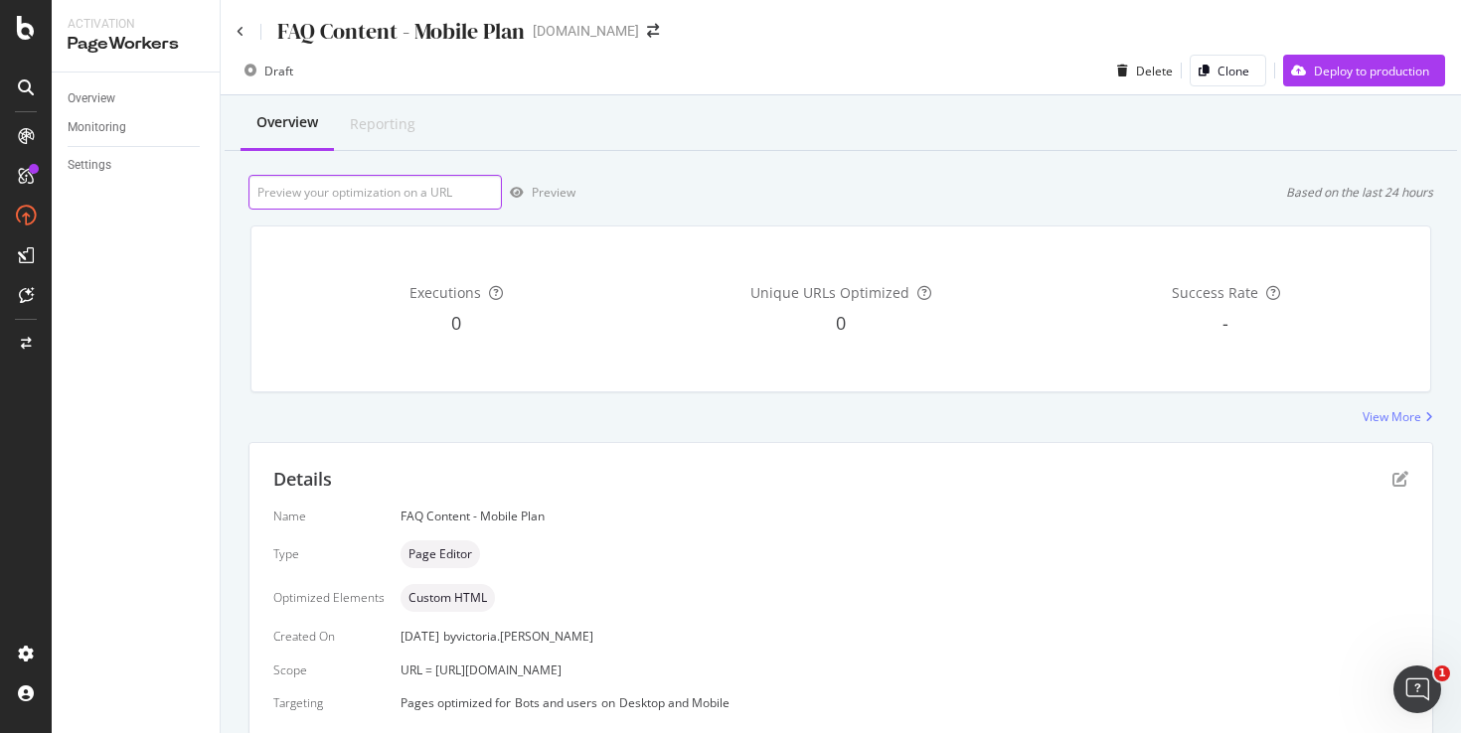
click at [453, 194] on input "url" at bounding box center [374, 192] width 253 height 35
paste input "[URL][DOMAIN_NAME]"
click at [528, 193] on div "button" at bounding box center [517, 193] width 30 height 12
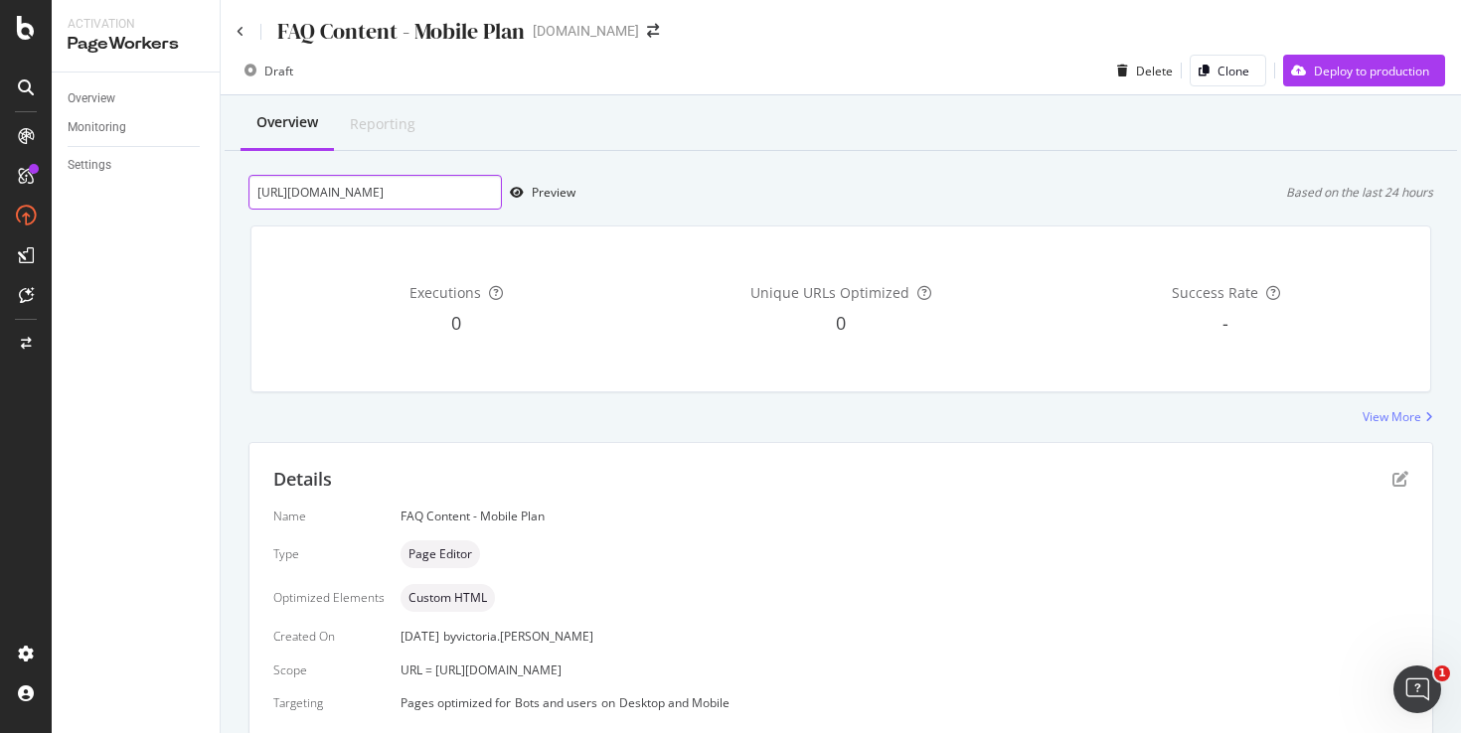
click at [444, 190] on input "[URL][DOMAIN_NAME]" at bounding box center [374, 192] width 253 height 35
click at [532, 187] on div "Preview" at bounding box center [554, 192] width 44 height 17
click at [453, 186] on input "[URL][DOMAIN_NAME]" at bounding box center [374, 192] width 253 height 35
click at [539, 201] on div "Preview" at bounding box center [554, 192] width 44 height 17
click at [423, 186] on input "[URL][DOMAIN_NAME]" at bounding box center [374, 192] width 253 height 35
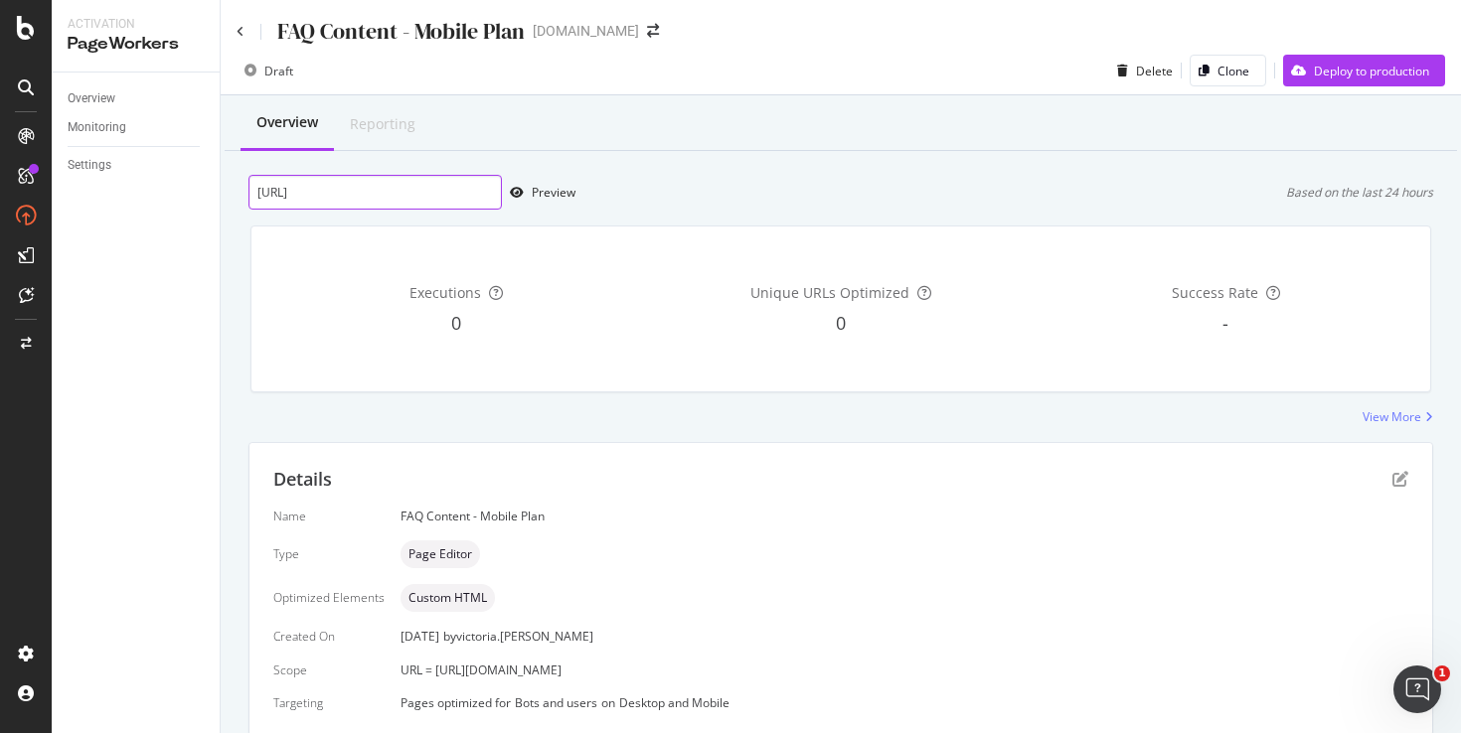
paste input "url"
type input "[URL][DOMAIN_NAME]"
click at [544, 195] on div "Preview" at bounding box center [554, 192] width 44 height 17
